Goal: Information Seeking & Learning: Learn about a topic

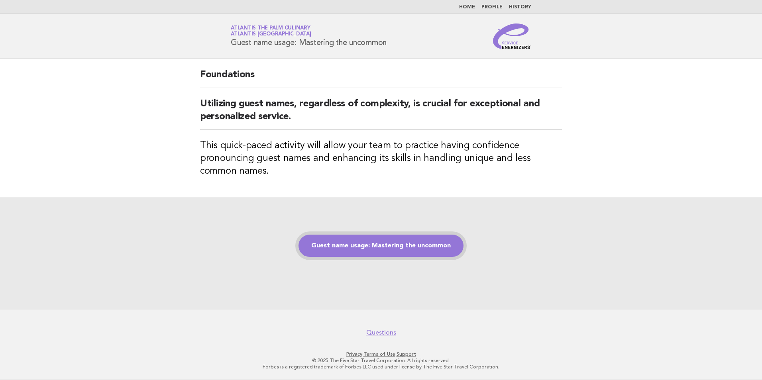
click at [429, 247] on link "Guest name usage: Mastering the uncommon" at bounding box center [381, 246] width 165 height 22
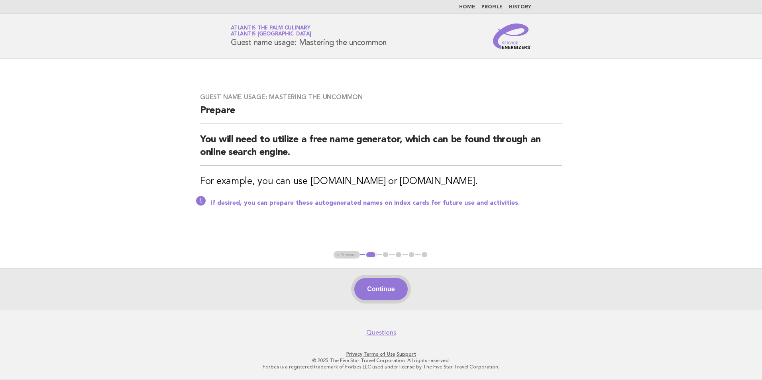
click at [382, 295] on button "Continue" at bounding box center [380, 289] width 53 height 22
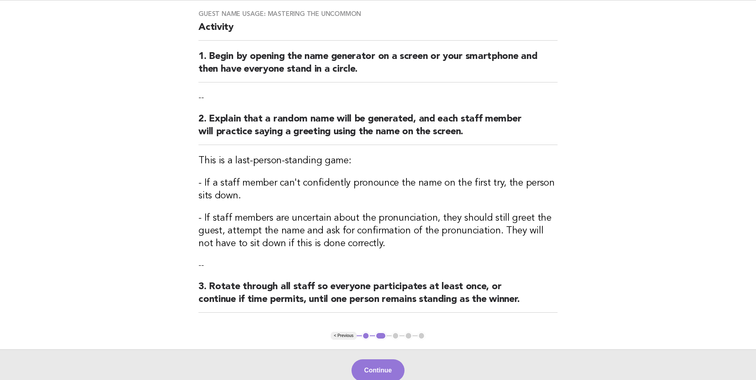
scroll to position [80, 0]
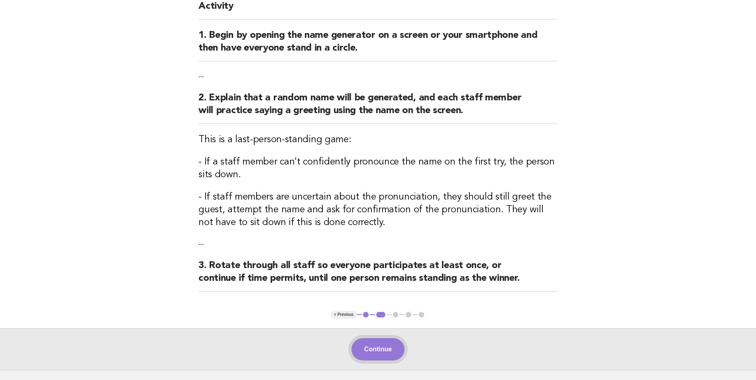
click at [372, 351] on button "Continue" at bounding box center [378, 350] width 53 height 22
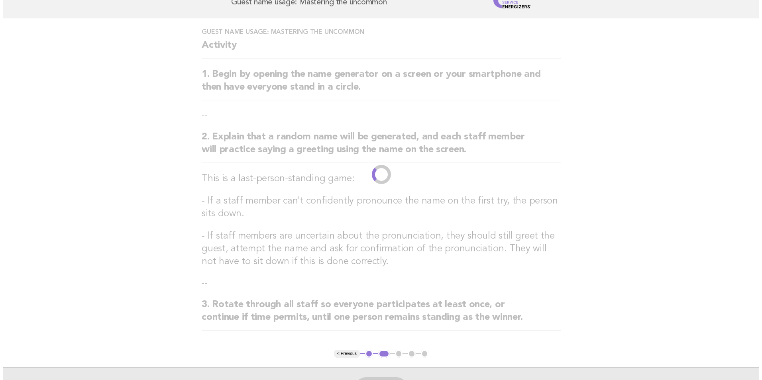
scroll to position [0, 0]
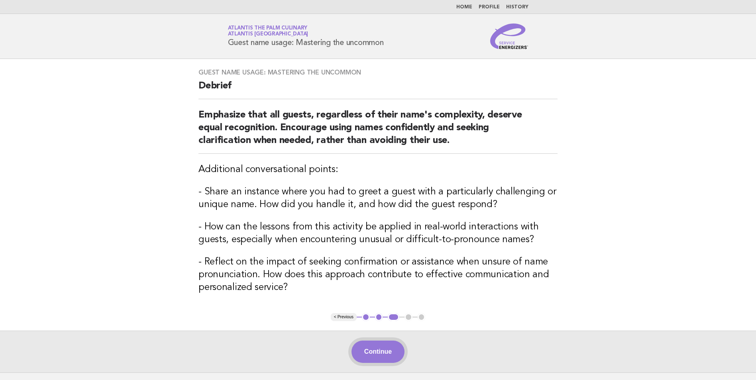
click at [388, 349] on button "Continue" at bounding box center [378, 352] width 53 height 22
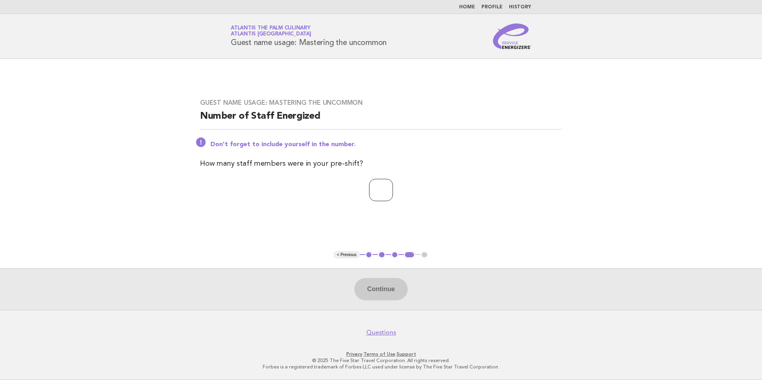
click at [373, 192] on input "number" at bounding box center [381, 190] width 24 height 22
type input "**"
click at [382, 290] on button "Continue" at bounding box center [380, 289] width 53 height 22
